Goal: Task Accomplishment & Management: Complete application form

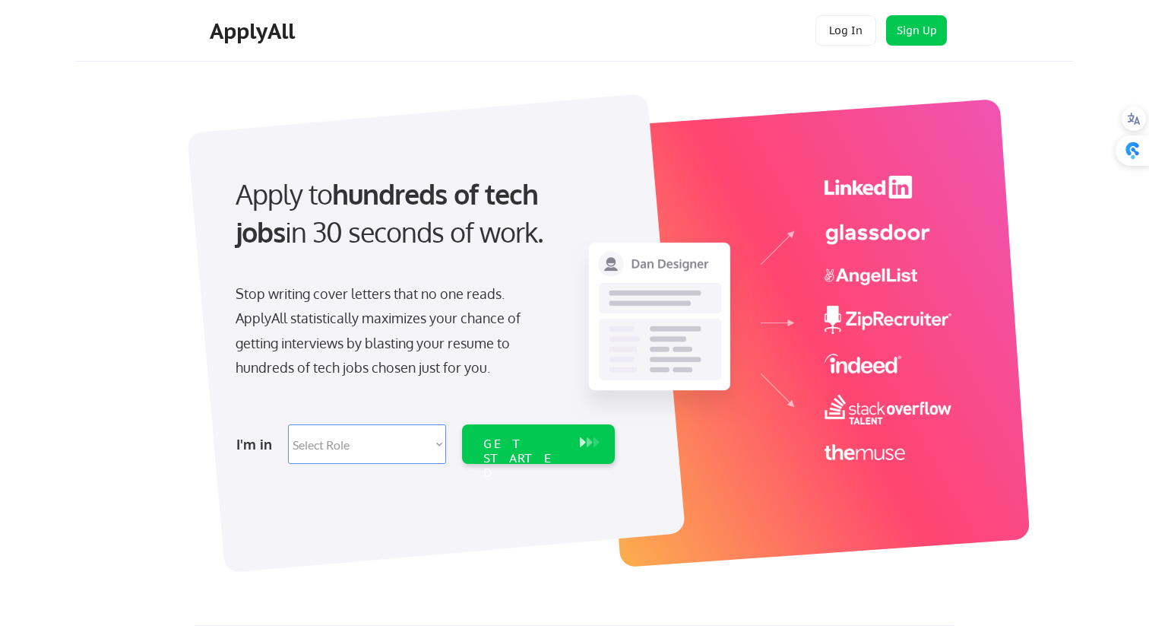
click at [501, 329] on div "Stop writing cover letters that no one reads. ApplyAll statistically maximizes …" at bounding box center [392, 330] width 312 height 99
click at [400, 453] on select "Select Role Software Engineering Product Management Customer Success Sales UI/U…" at bounding box center [367, 444] width 158 height 40
click at [363, 442] on select "Select Role Software Engineering Product Management Customer Success Sales UI/U…" at bounding box center [367, 444] width 158 height 40
select select ""marketing___comms""
click at [288, 424] on select "Select Role Software Engineering Product Management Customer Success Sales UI/U…" at bounding box center [367, 444] width 158 height 40
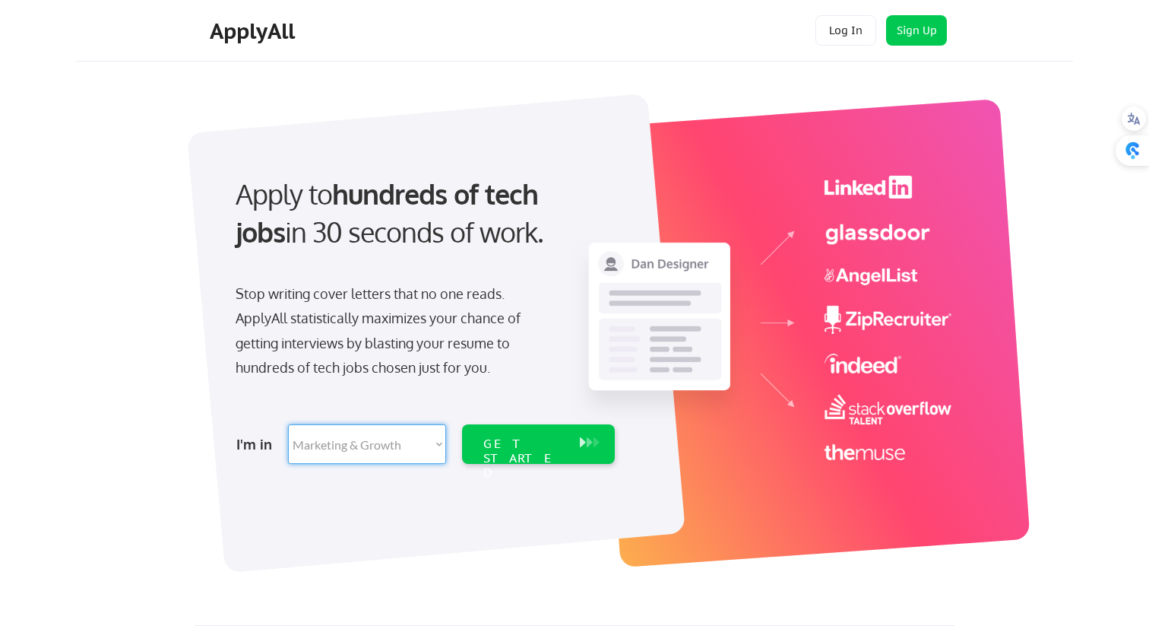
select select ""marketing___comms""
click at [556, 439] on div "GET STARTED" at bounding box center [523, 458] width 81 height 44
select select ""marketing___comms""
click at [344, 436] on select "Select Role Software Engineering Product Management Customer Success Sales UI/U…" at bounding box center [367, 444] width 158 height 40
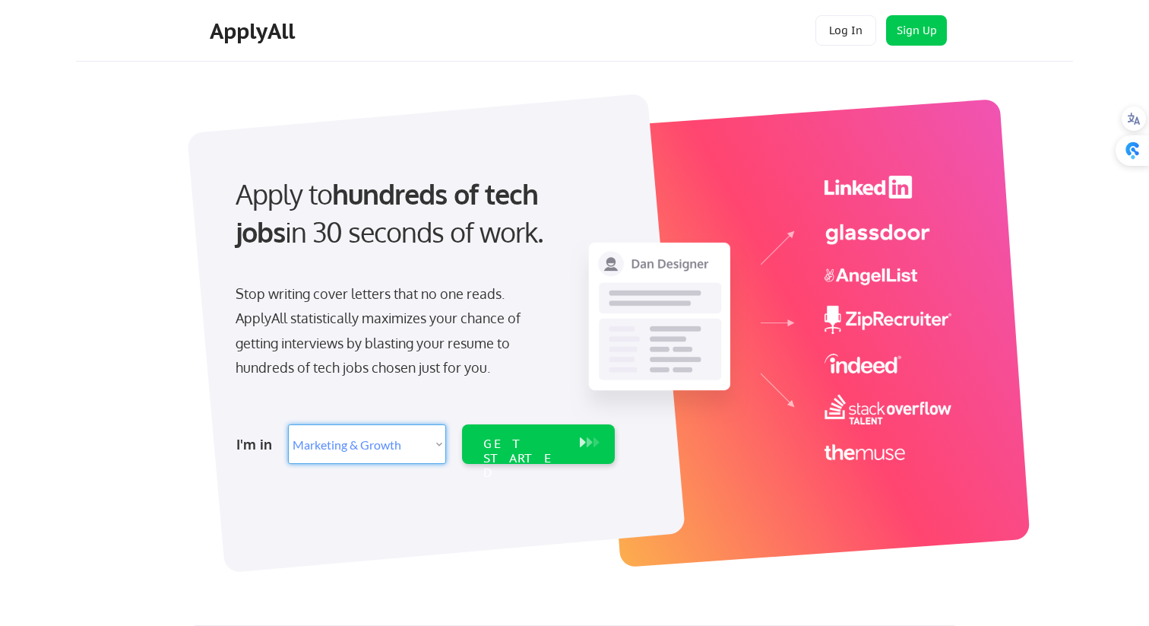
click at [288, 424] on select "Select Role Software Engineering Product Management Customer Success Sales UI/U…" at bounding box center [367, 444] width 158 height 40
click at [559, 444] on div "GET STARTED" at bounding box center [523, 458] width 81 height 44
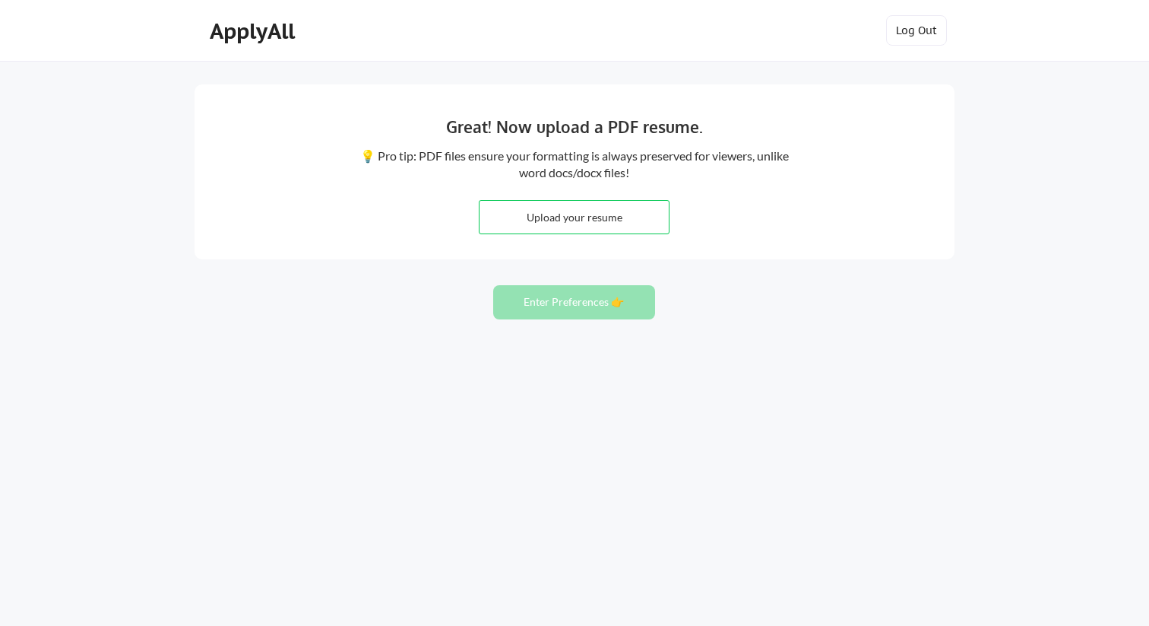
click at [846, 208] on div "Great! Now upload a PDF resume. 💡 Pro tip: PDF files ensure your formatting is …" at bounding box center [575, 171] width 760 height 175
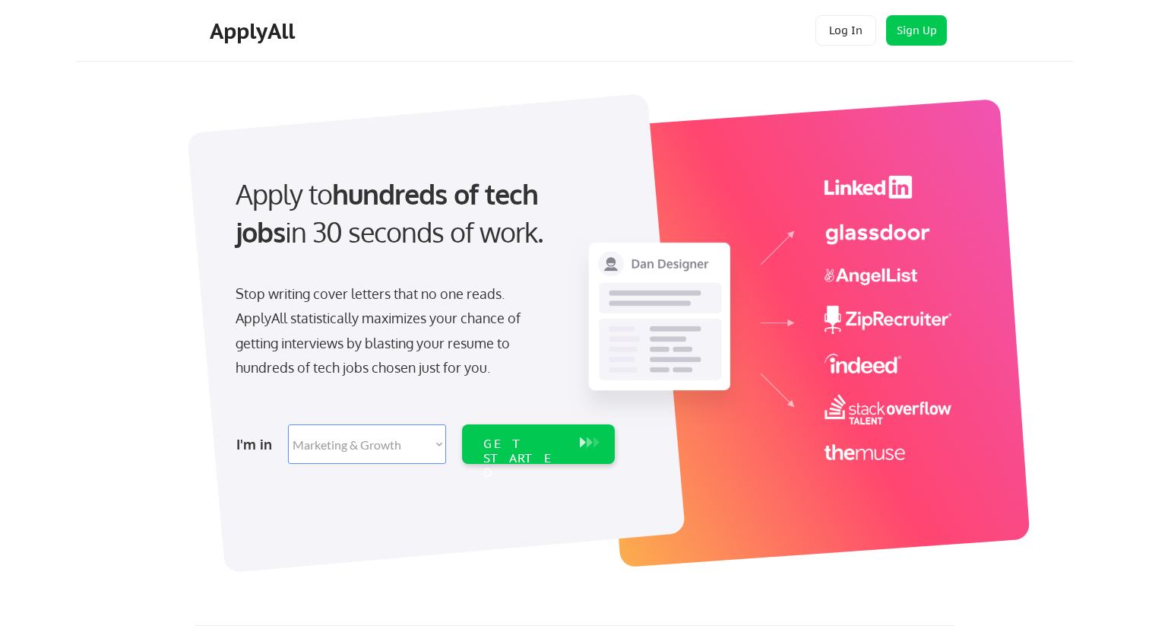
select select ""marketing___comms""
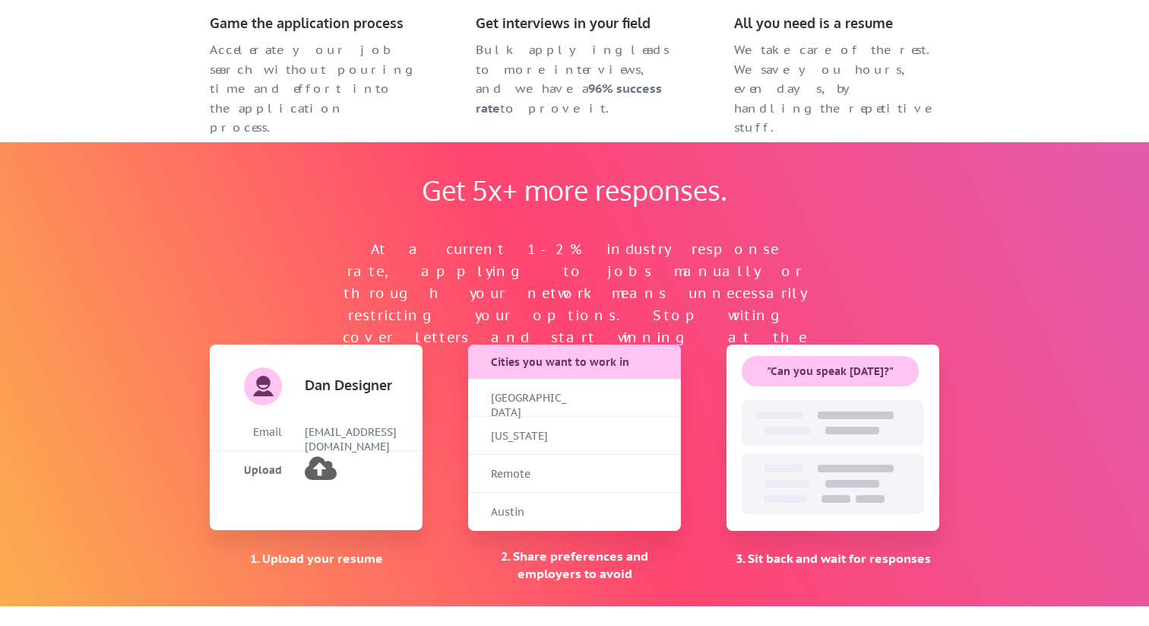
scroll to position [899, 0]
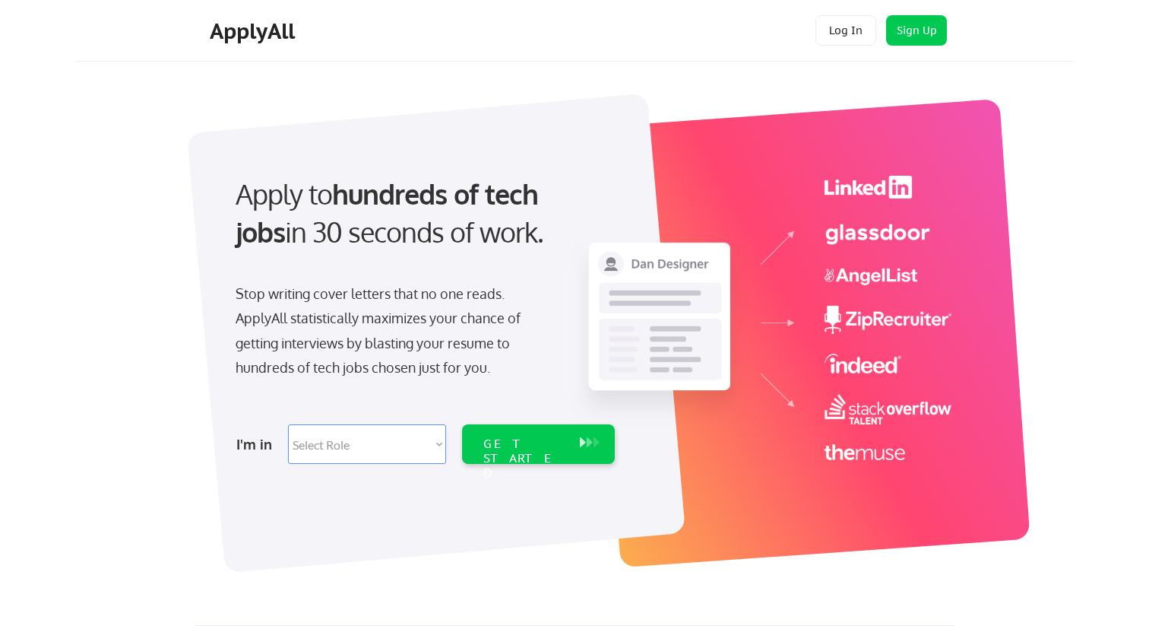
select select ""marketing___comms""
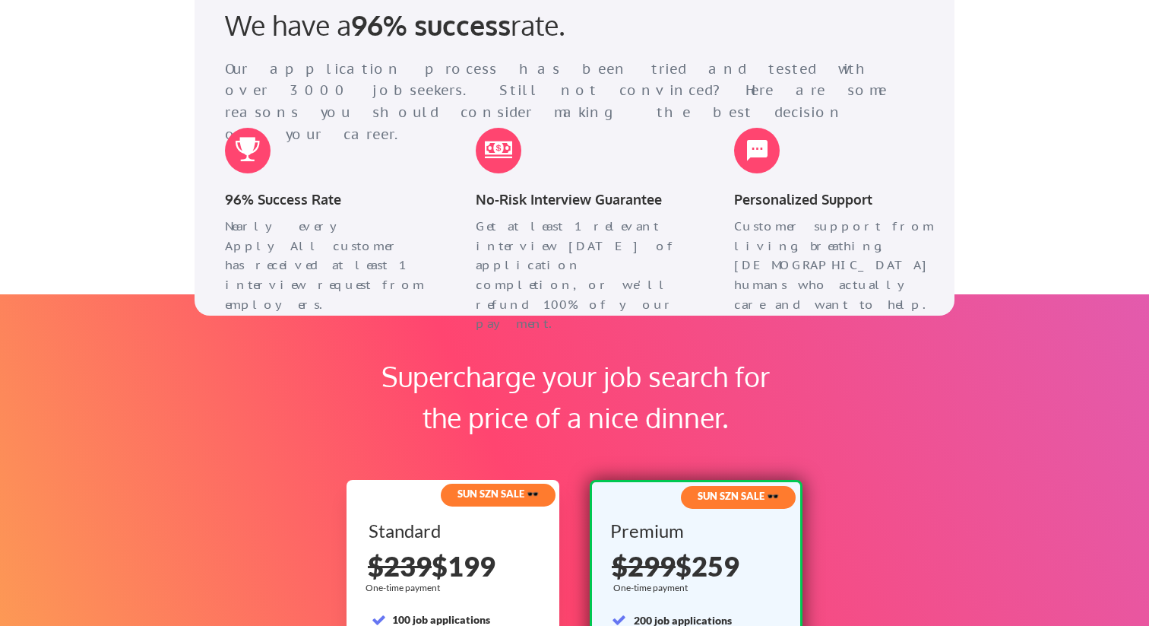
scroll to position [1997, 0]
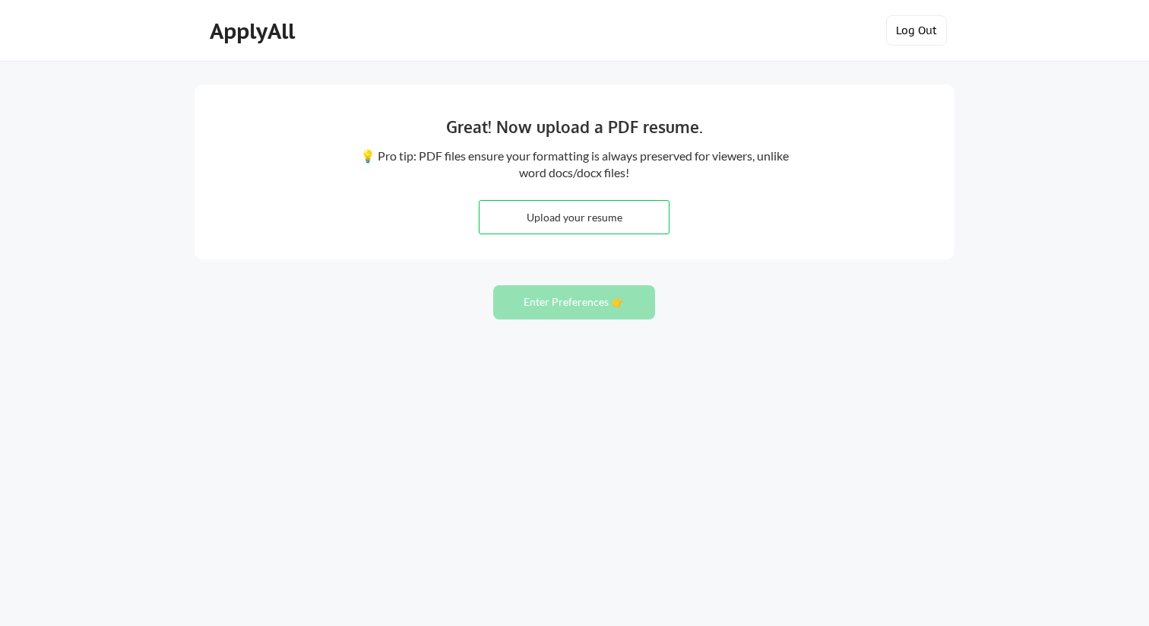
click at [911, 37] on button "Log Out" at bounding box center [916, 30] width 61 height 30
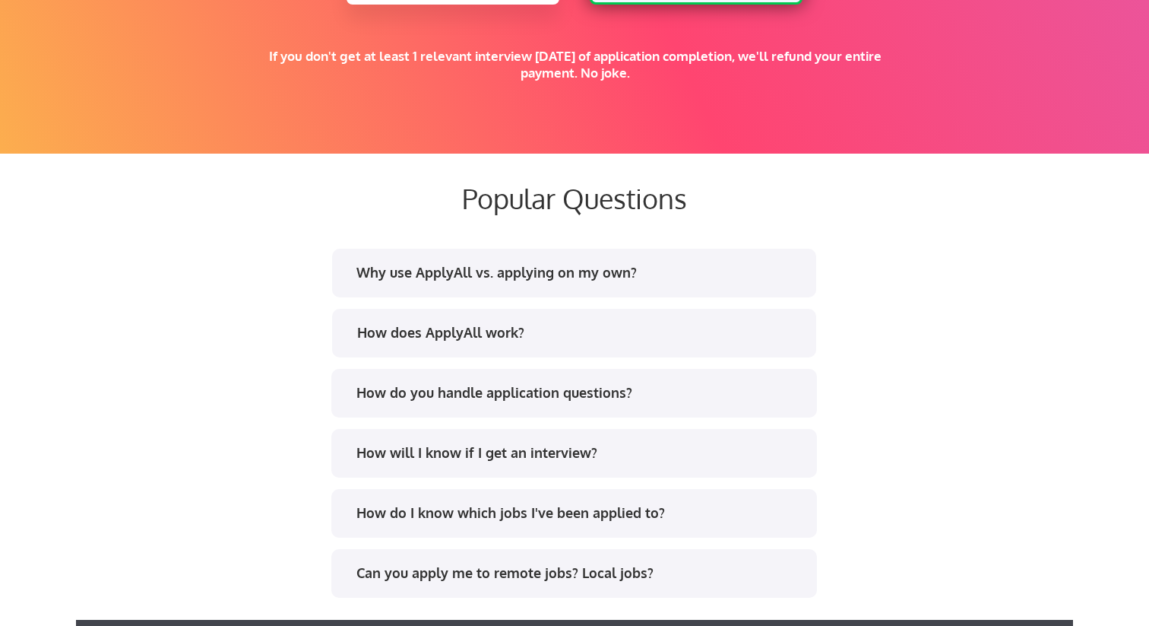
scroll to position [2752, 0]
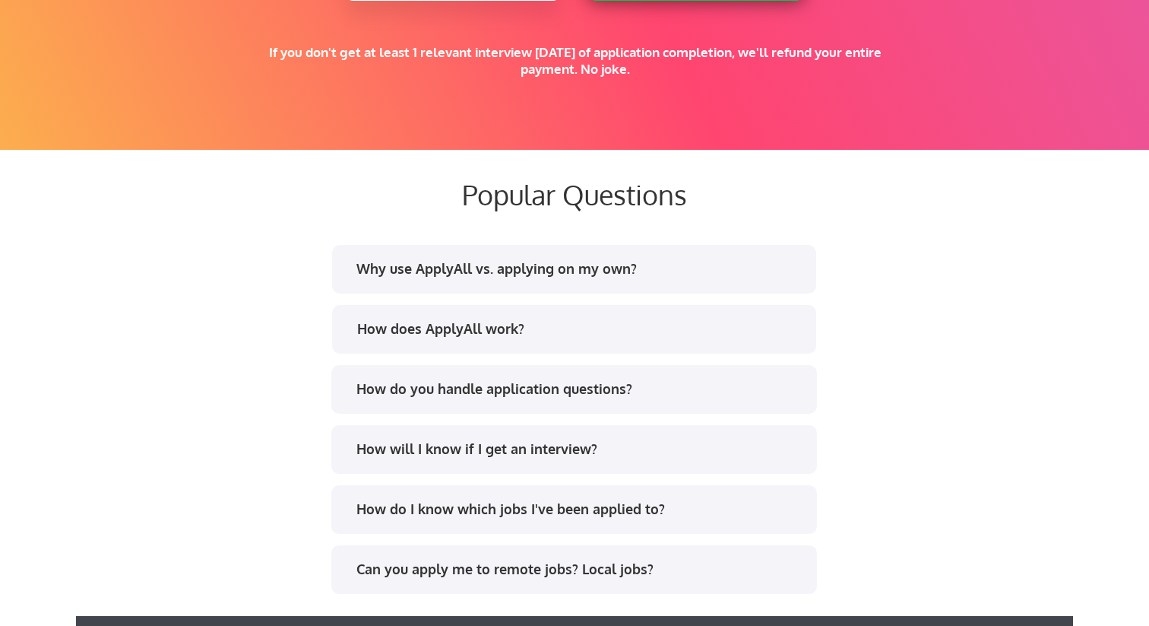
click at [683, 284] on div "Why use ApplyAll vs. applying on my own?" at bounding box center [574, 269] width 484 height 49
click at [589, 267] on div "Why use ApplyAll vs. applying on my own?" at bounding box center [579, 268] width 446 height 19
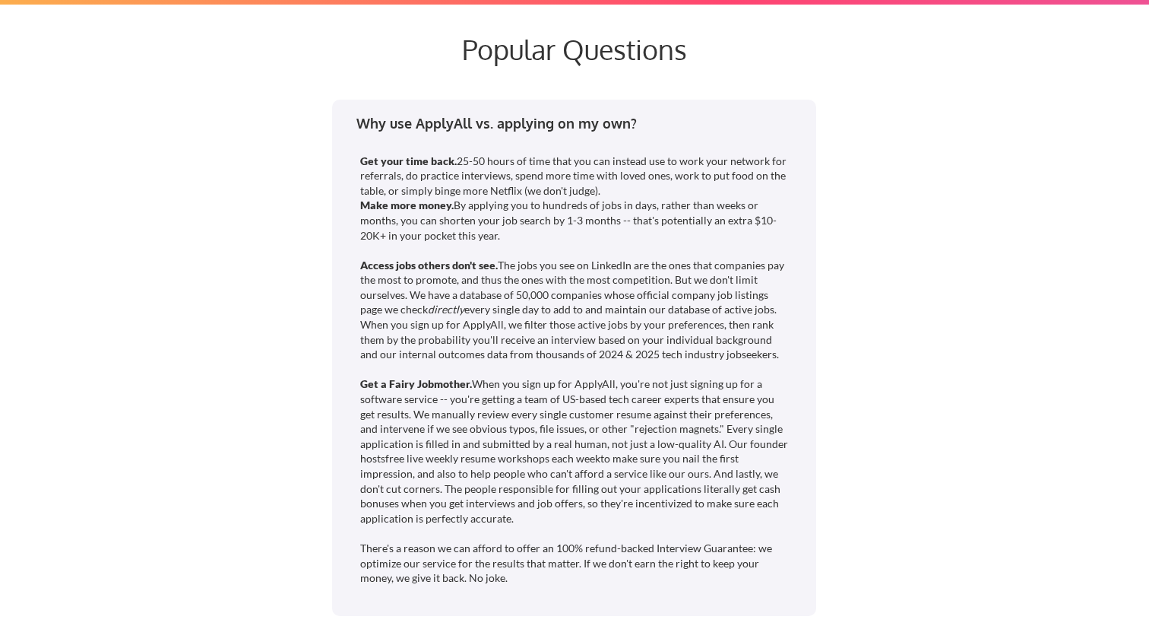
scroll to position [2898, 0]
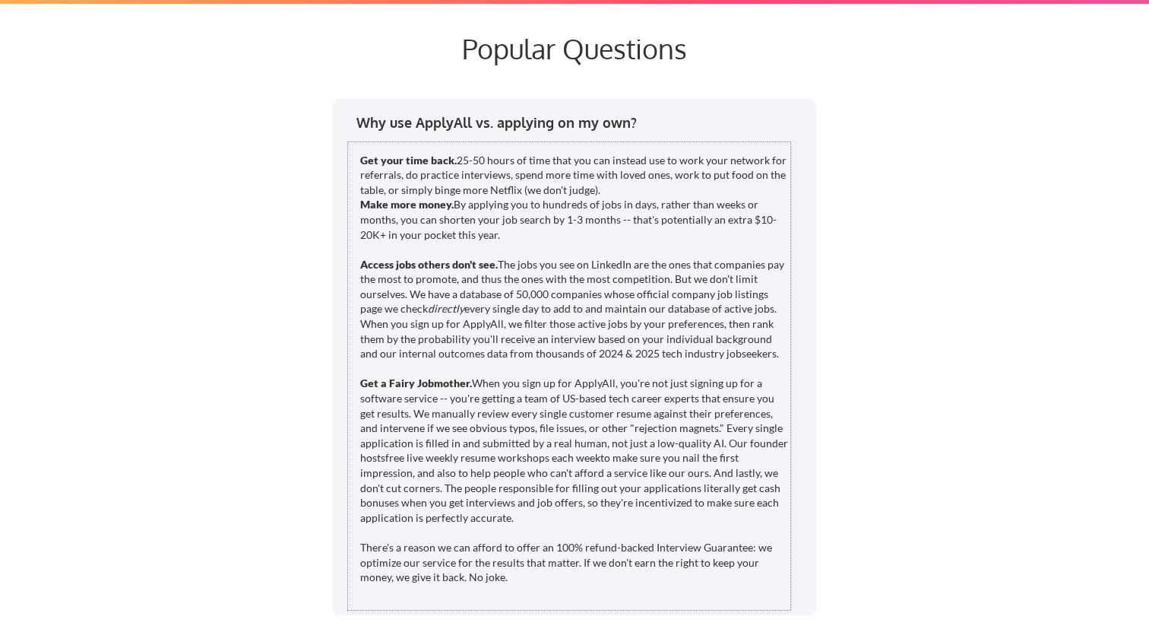
click at [589, 267] on div "Get your time back. 25-50 hours of time that you can instead use to work your n…" at bounding box center [575, 369] width 430 height 432
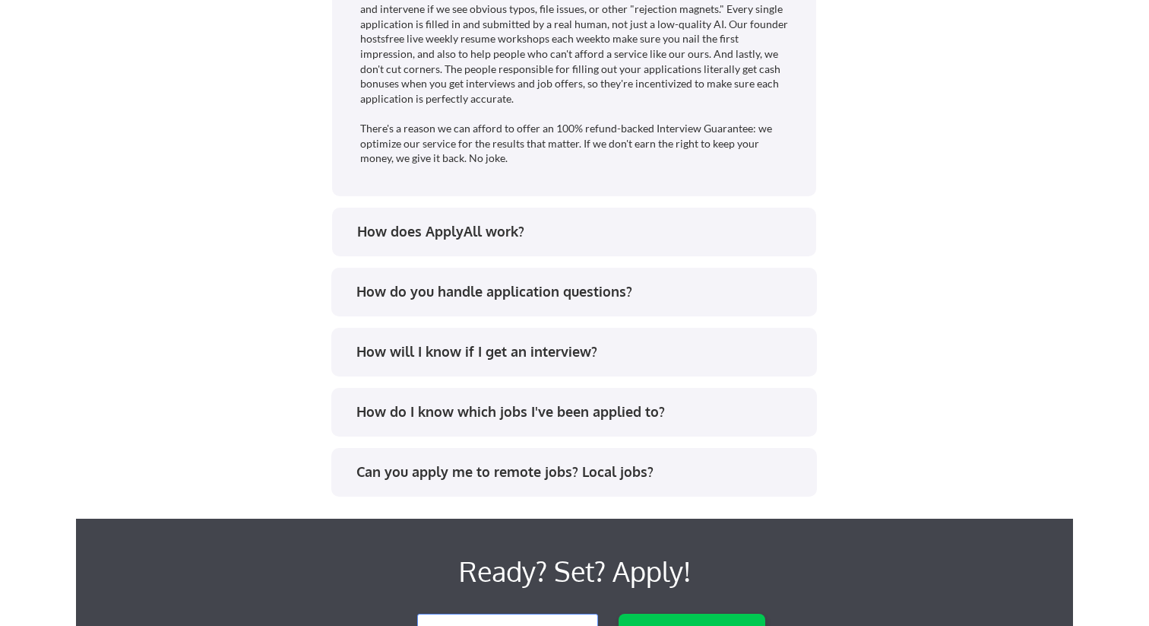
scroll to position [3318, 0]
click at [530, 291] on div "How do you handle application questions?" at bounding box center [579, 290] width 446 height 19
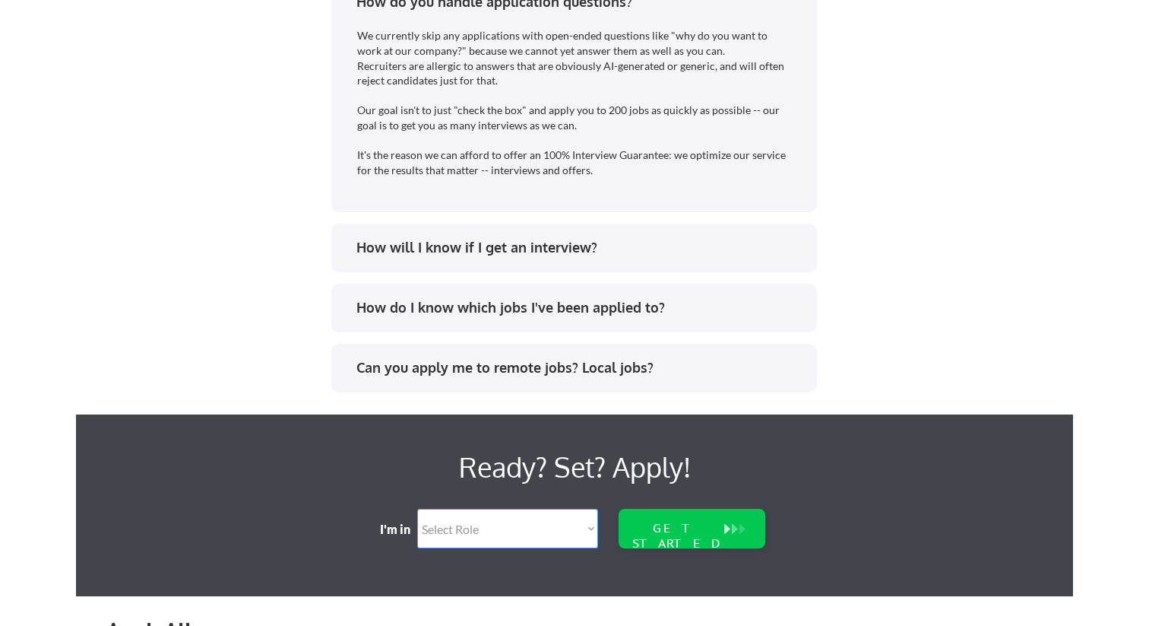
scroll to position [3609, 0]
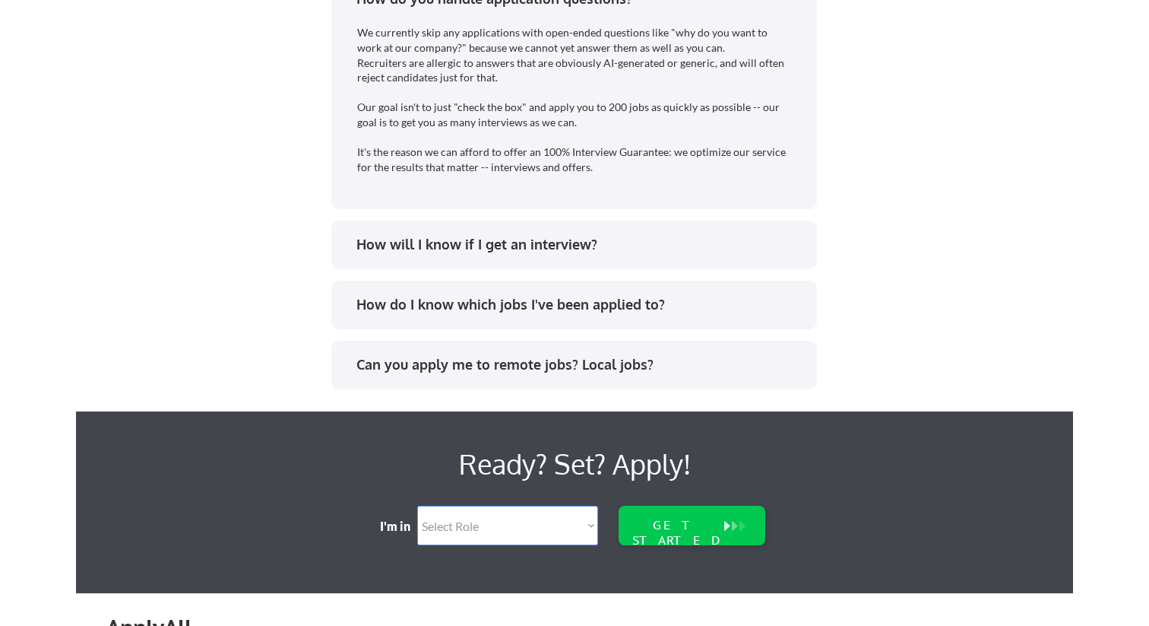
click at [521, 248] on div "How will I know if I get an interview?" at bounding box center [579, 244] width 446 height 19
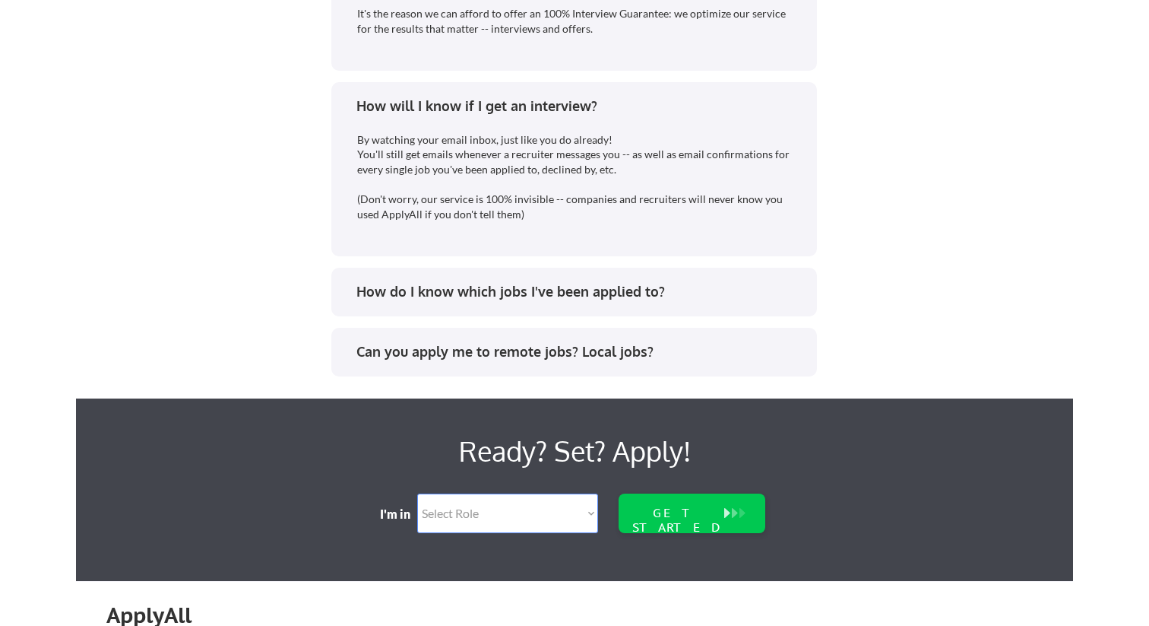
scroll to position [3749, 0]
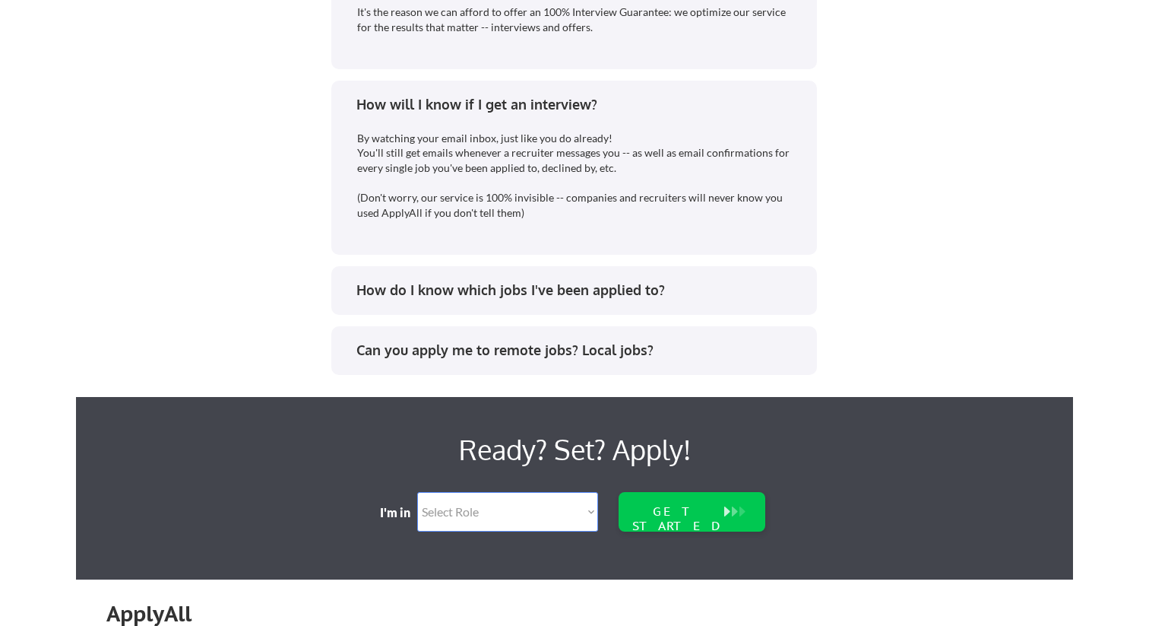
click at [507, 296] on div "How do I know which jobs I've been applied to?" at bounding box center [579, 289] width 446 height 19
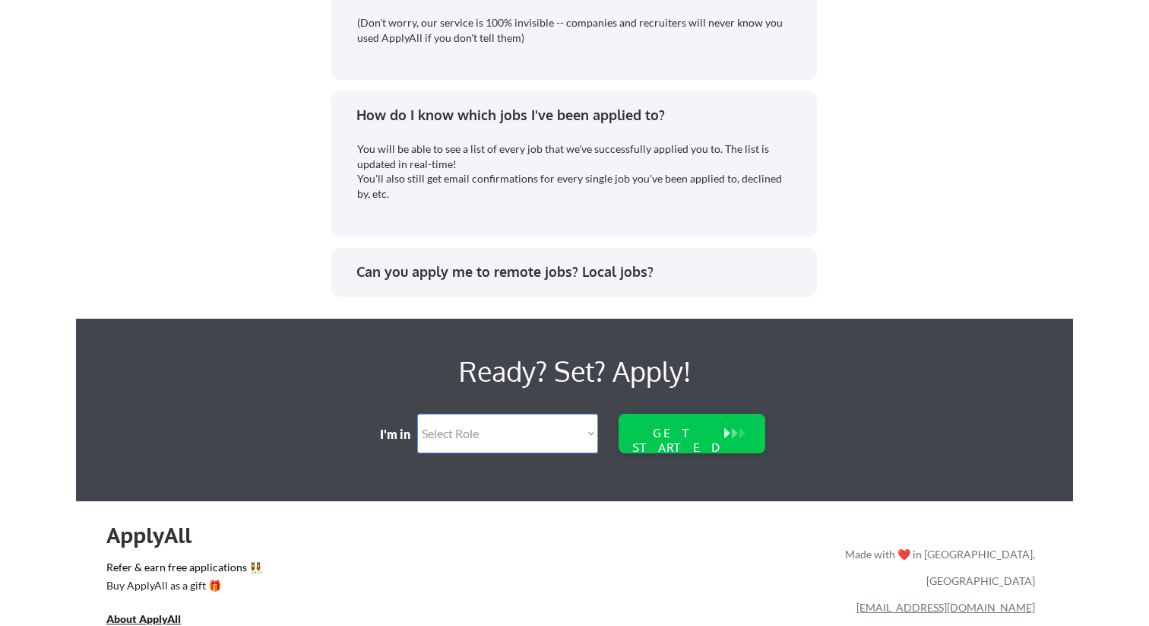
scroll to position [3923, 0]
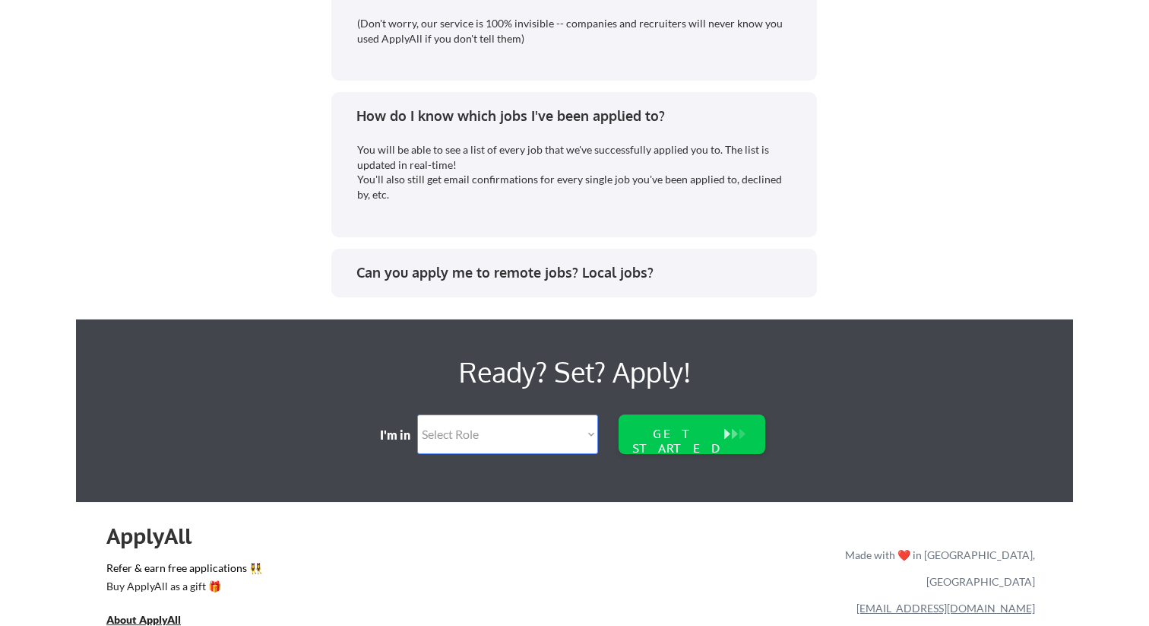
click at [510, 287] on div "Can you apply me to remote jobs? Local jobs?" at bounding box center [573, 275] width 458 height 24
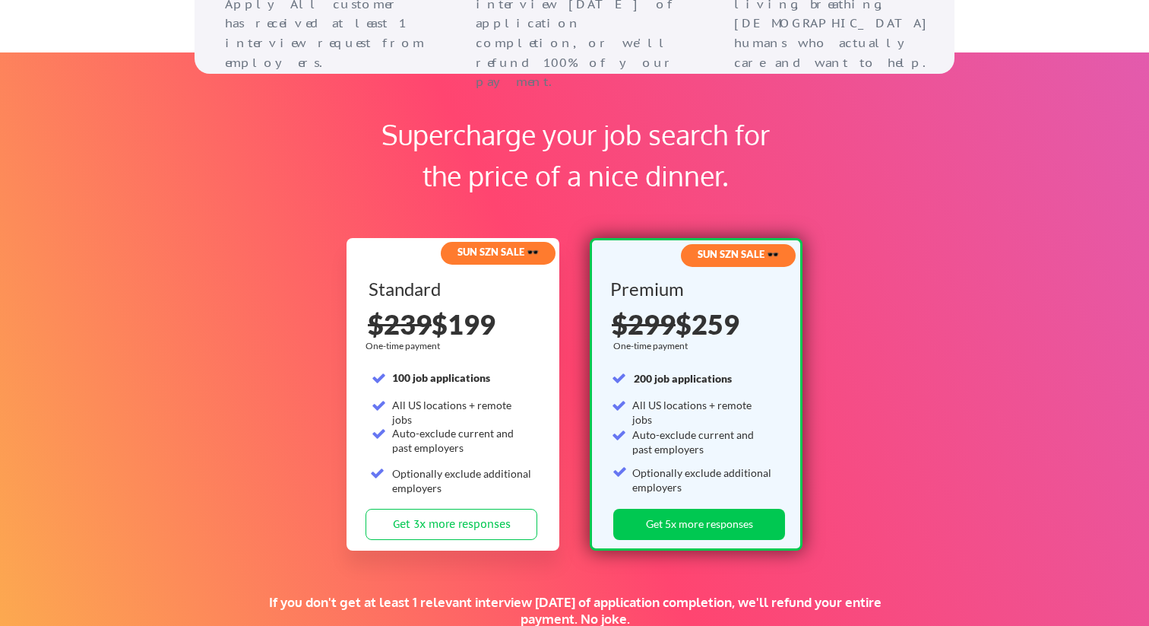
scroll to position [2206, 0]
